Goal: Information Seeking & Learning: Find specific fact

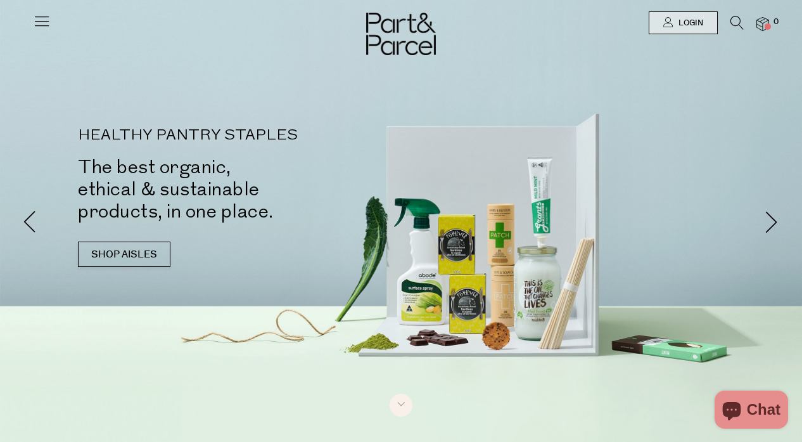
click at [46, 32] on link at bounding box center [42, 26] width 18 height 13
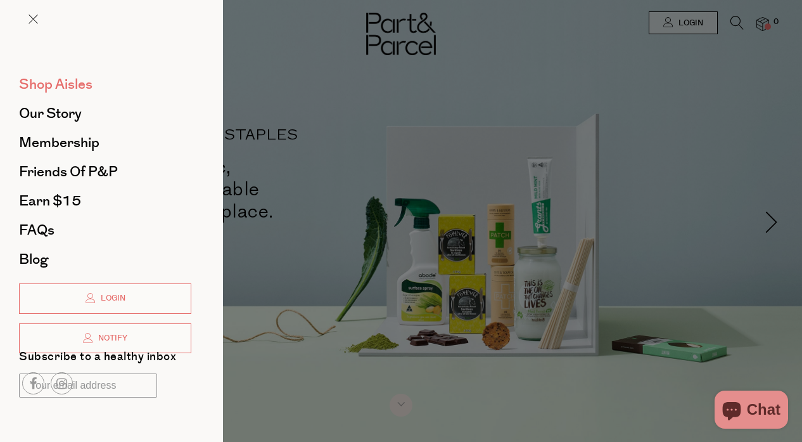
click at [64, 76] on span "Shop Aisles" at bounding box center [55, 84] width 73 height 20
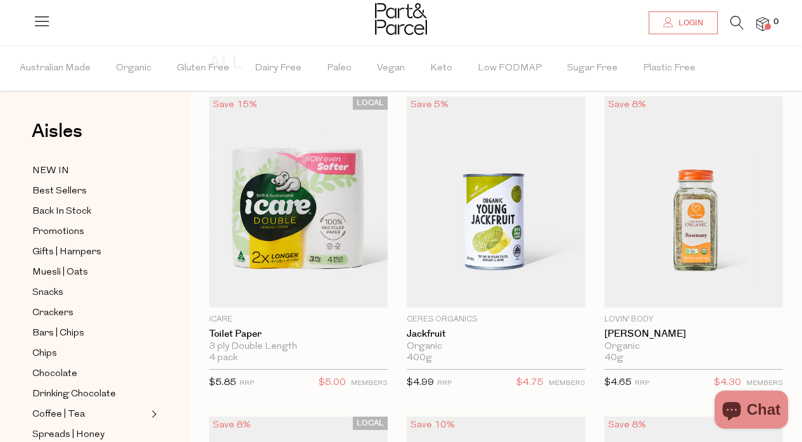
scroll to position [71, 0]
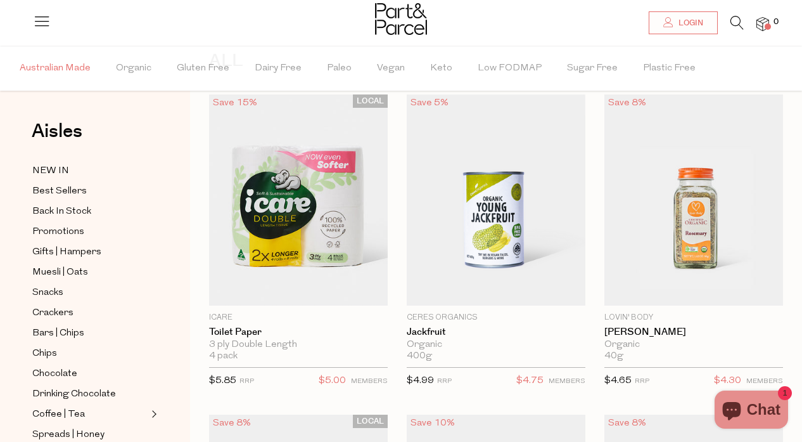
click at [58, 60] on span "Australian Made" at bounding box center [55, 68] width 71 height 44
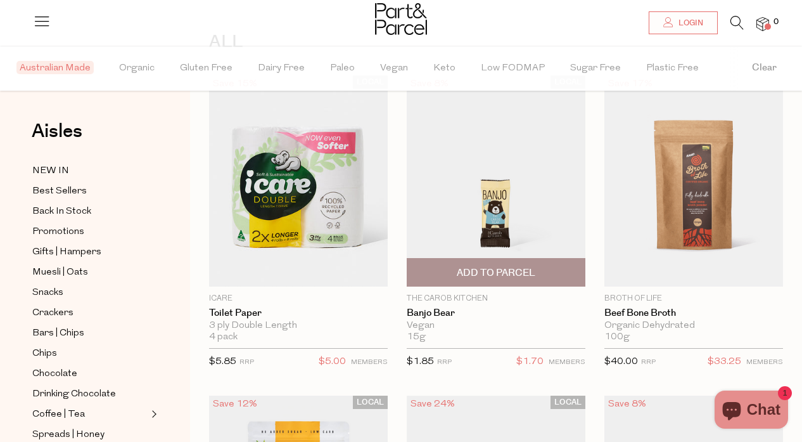
scroll to position [89, 0]
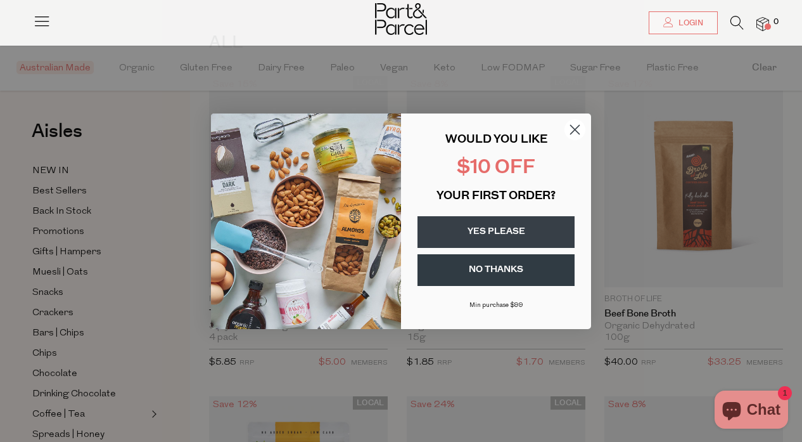
click at [570, 132] on circle "Close dialog" at bounding box center [574, 128] width 21 height 21
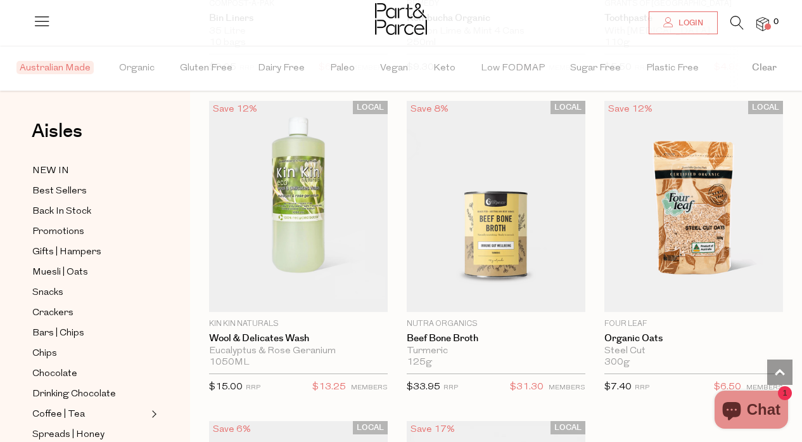
scroll to position [4895, 0]
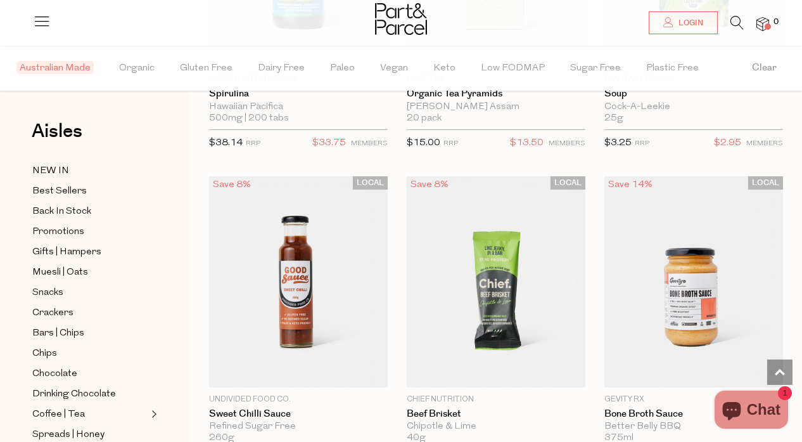
scroll to position [9295, 0]
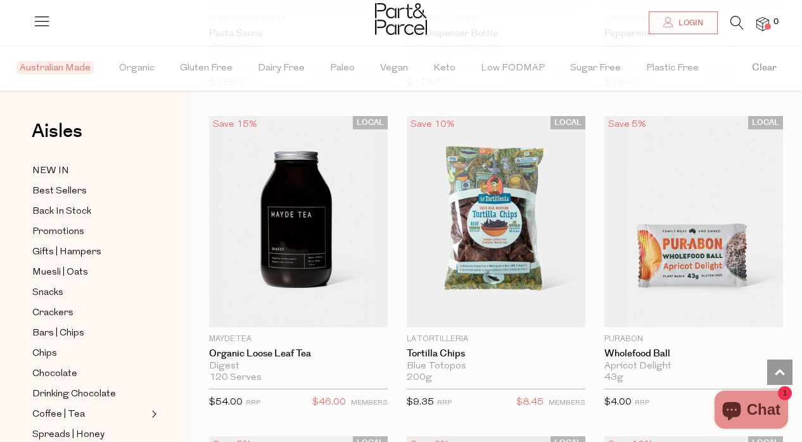
scroll to position [14485, 0]
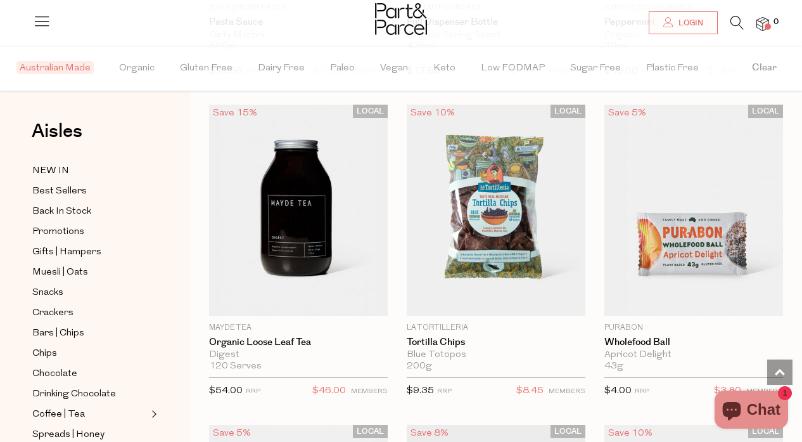
click at [479, 110] on img at bounding box center [496, 210] width 179 height 211
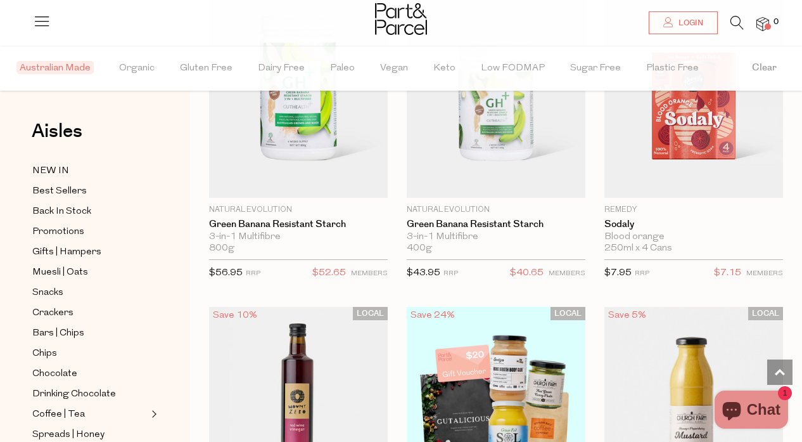
scroll to position [7534, 0]
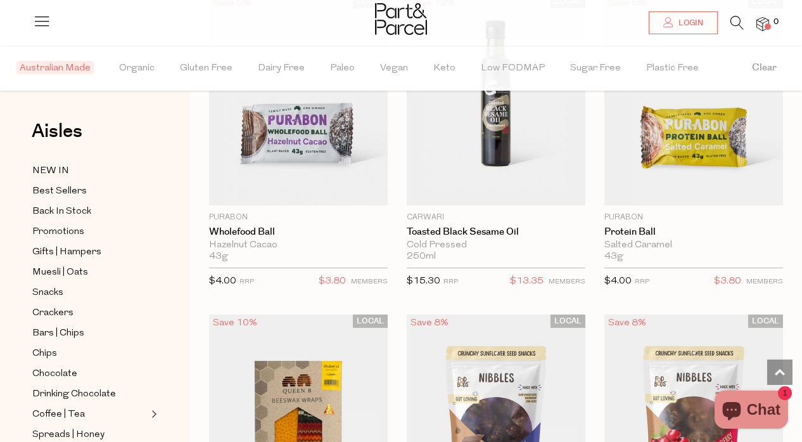
click at [351, 89] on li "Paleo" at bounding box center [355, 68] width 50 height 45
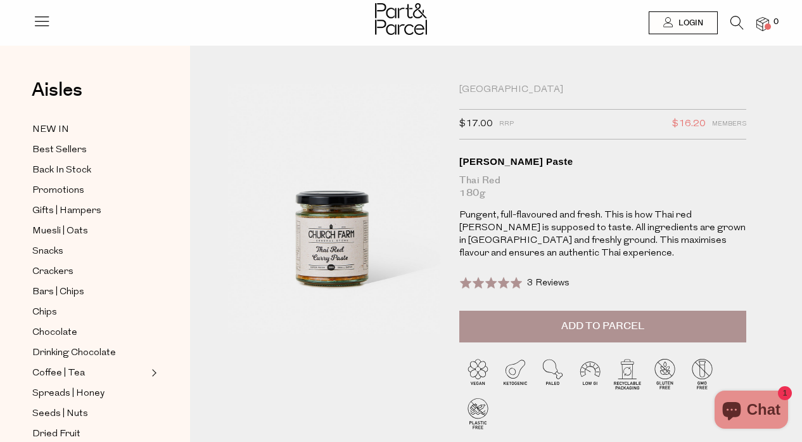
click at [481, 87] on div "[GEOGRAPHIC_DATA]" at bounding box center [602, 90] width 287 height 13
click at [518, 88] on div "[GEOGRAPHIC_DATA]" at bounding box center [602, 90] width 287 height 13
click at [732, 29] on icon at bounding box center [736, 23] width 13 height 14
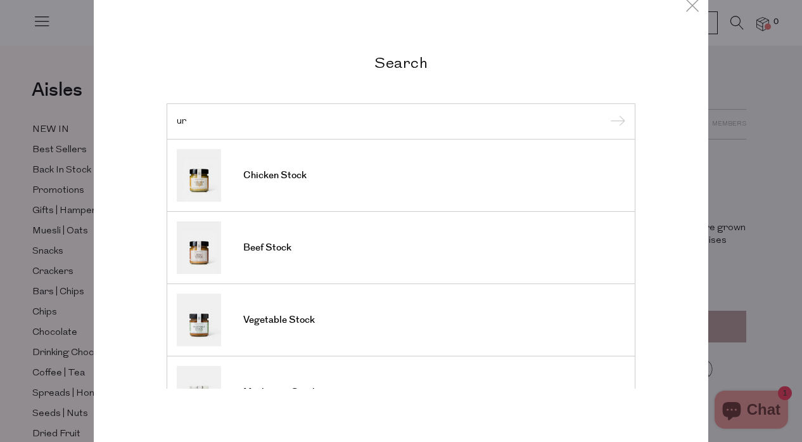
type input "u"
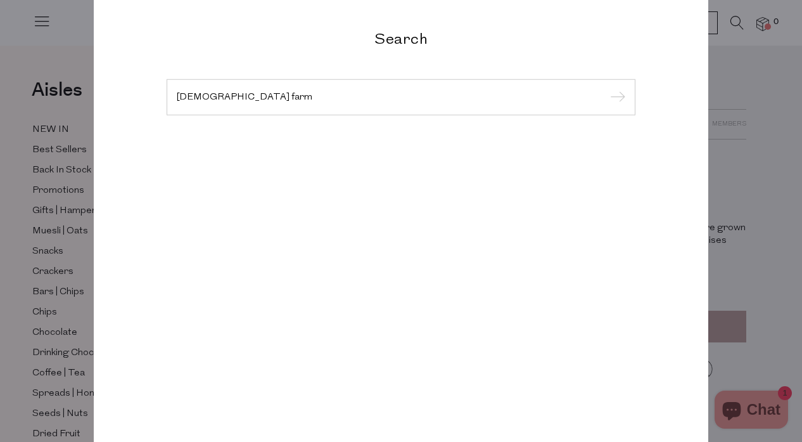
type input "church farm"
click at [606, 88] on input "submit" at bounding box center [615, 97] width 19 height 19
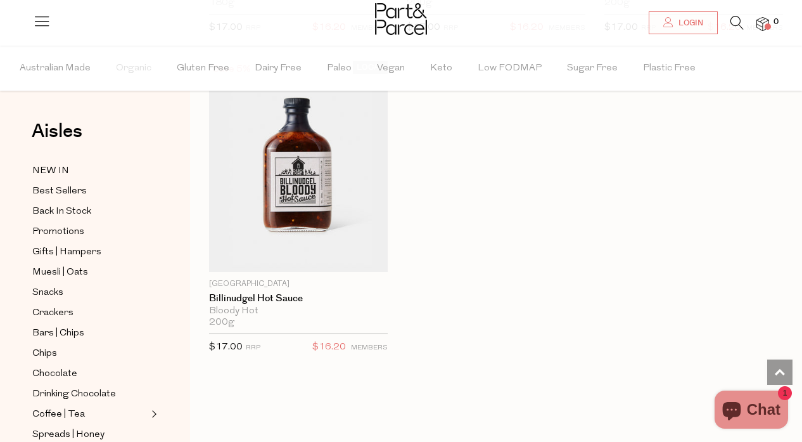
scroll to position [1259, 0]
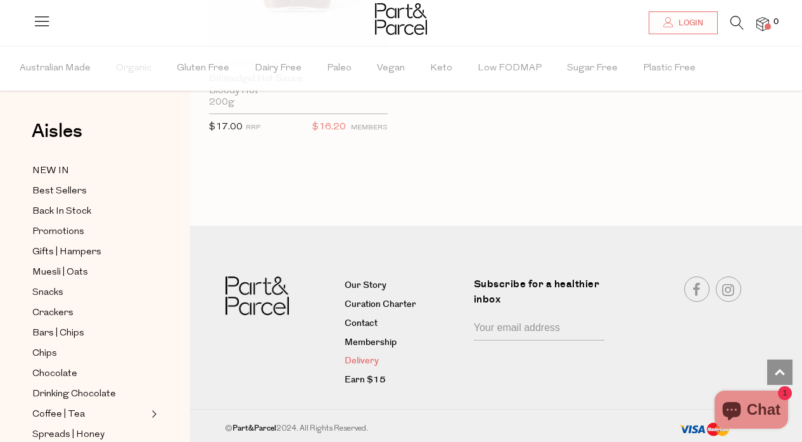
click at [361, 362] on link "Delivery" at bounding box center [404, 360] width 119 height 15
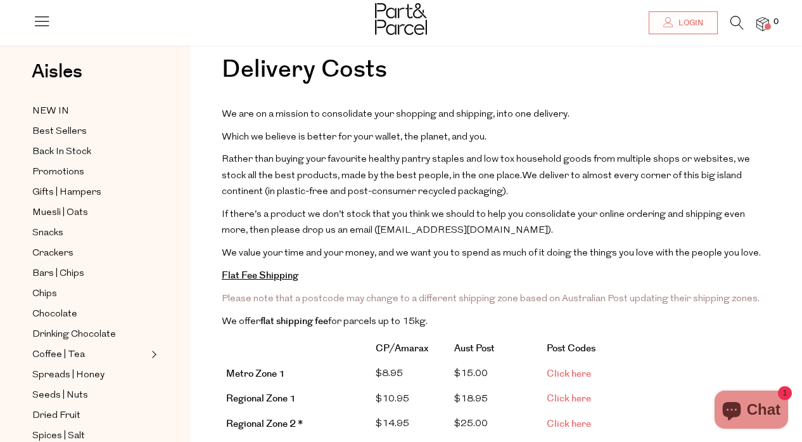
scroll to position [42, 0]
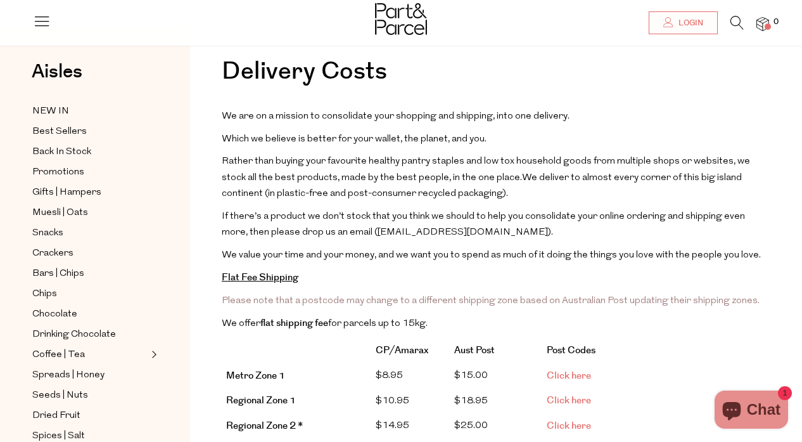
click at [557, 369] on link "Click here" at bounding box center [569, 375] width 44 height 13
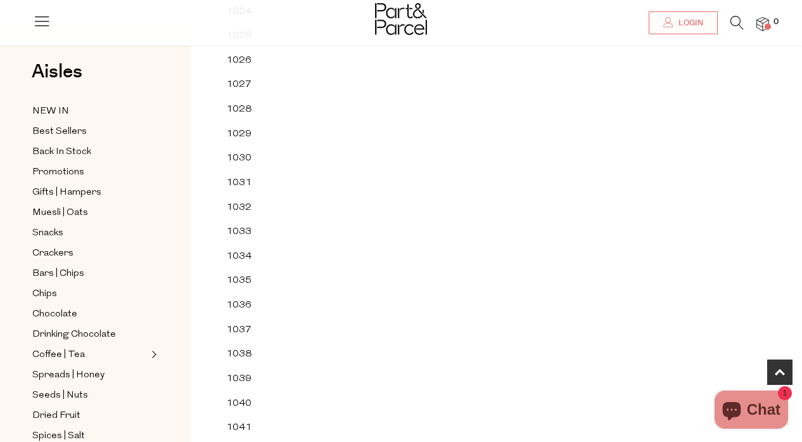
scroll to position [960, 0]
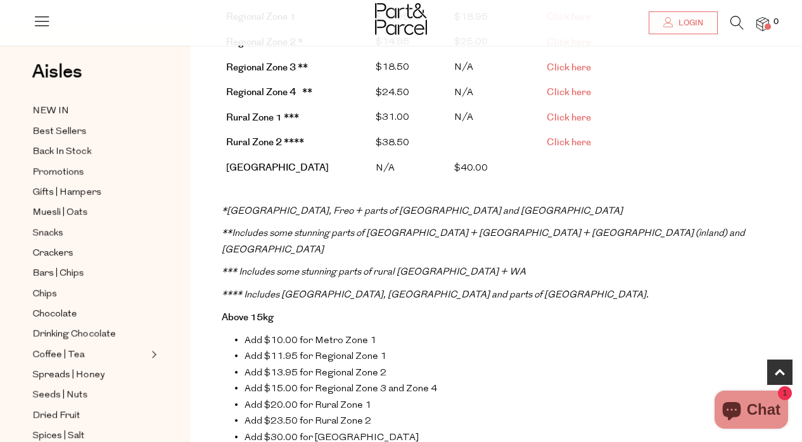
scroll to position [426, 0]
